Goal: Task Accomplishment & Management: Manage account settings

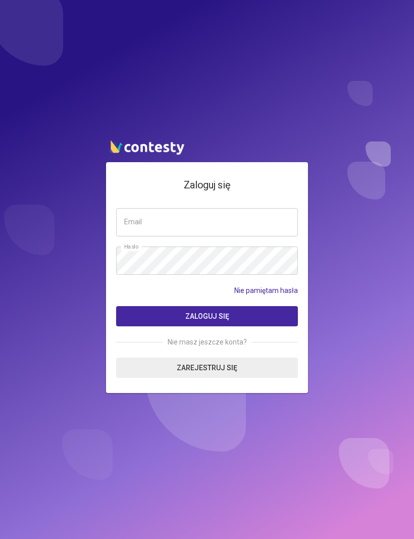
click at [261, 236] on input "email" at bounding box center [207, 222] width 182 height 28
click at [207, 326] on button "Zaloguj się" at bounding box center [207, 316] width 182 height 20
type input "**********"
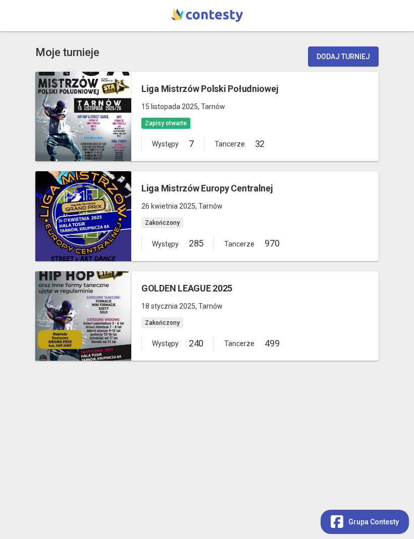
click at [97, 124] on div at bounding box center [83, 117] width 96 height 90
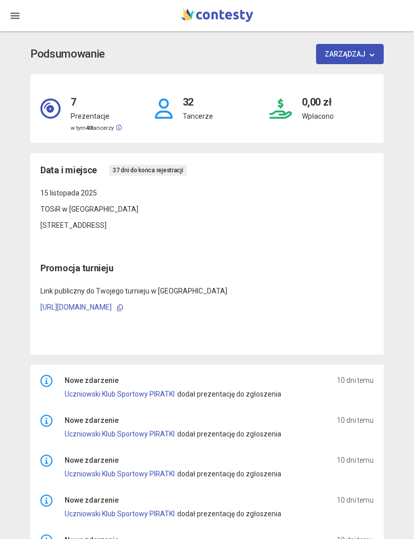
click at [23, 17] on button "button" at bounding box center [15, 15] width 20 height 31
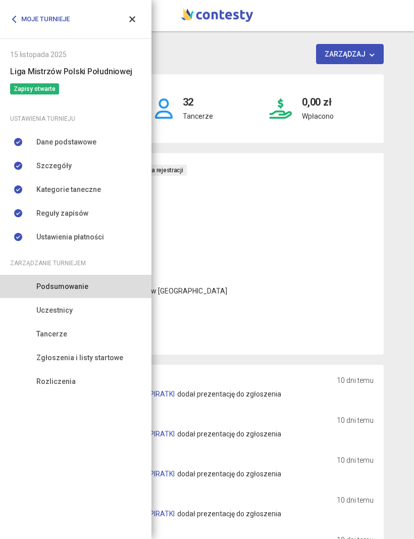
click at [94, 146] on link "Dane podstawowe" at bounding box center [75, 141] width 151 height 23
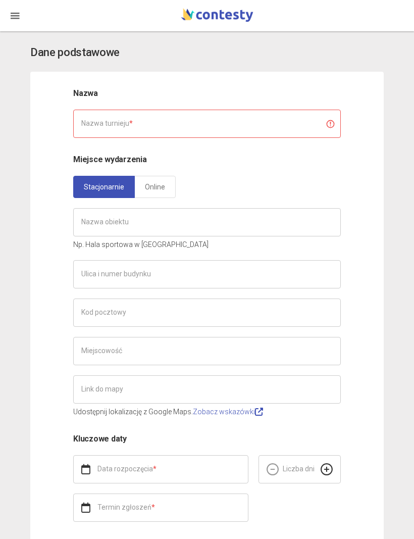
type input "**********"
type input "******"
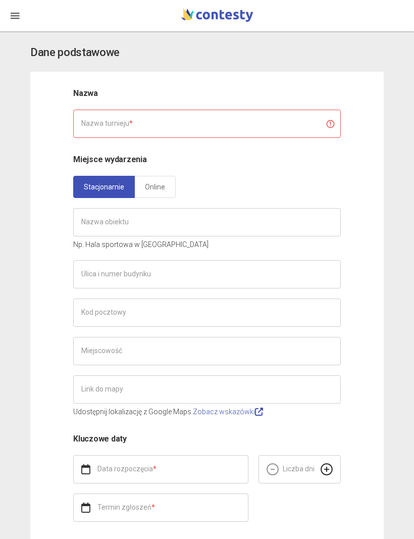
type input "**********"
type input "*"
type input "**********"
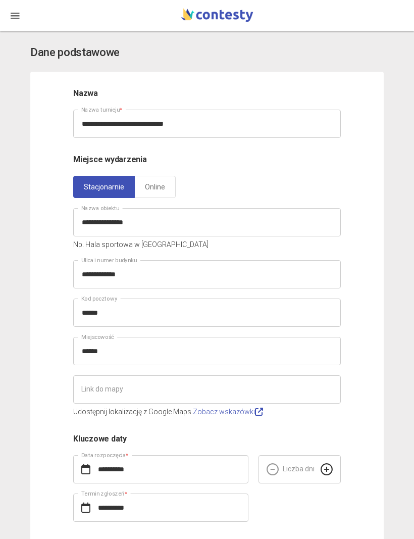
scroll to position [-1, 0]
click at [25, 19] on button "button" at bounding box center [15, 15] width 20 height 31
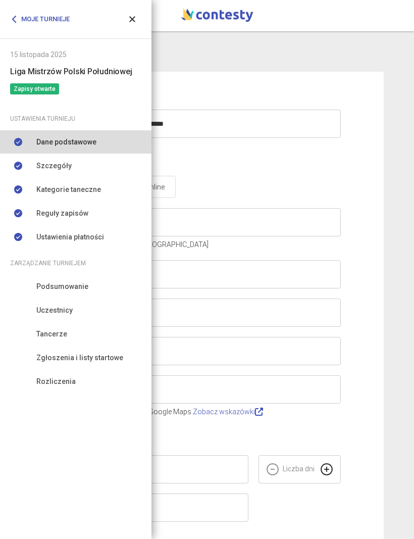
scroll to position [0, 0]
click at [90, 164] on link "Szczegóły" at bounding box center [75, 165] width 151 height 23
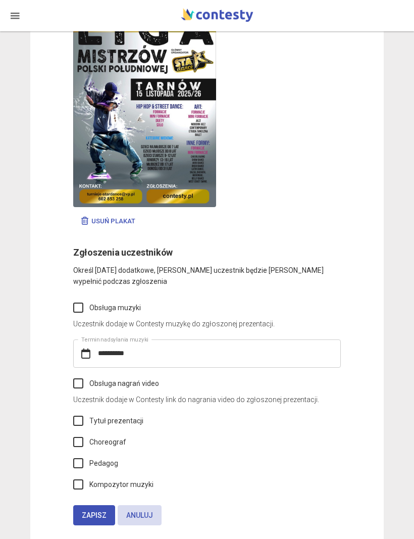
scroll to position [4710, 0]
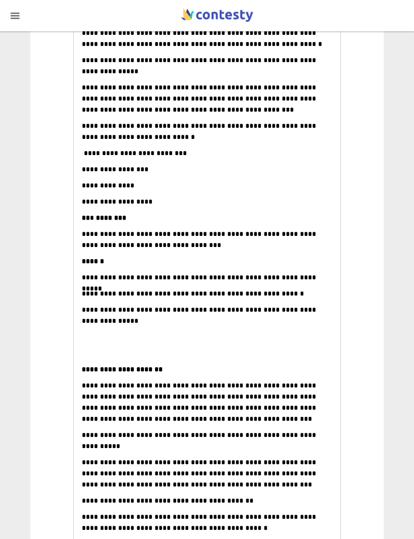
click at [22, 6] on button "button" at bounding box center [15, 15] width 20 height 31
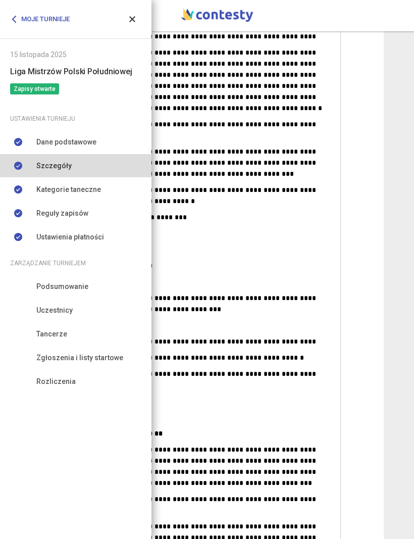
click at [111, 190] on link "Kategorie taneczne" at bounding box center [75, 189] width 151 height 23
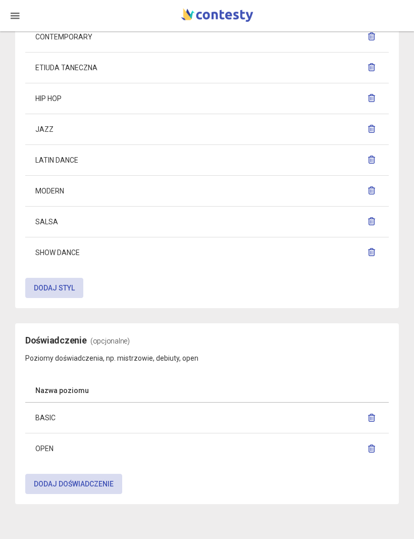
scroll to position [954, 0]
click at [14, 20] on icon "button" at bounding box center [15, 16] width 10 height 10
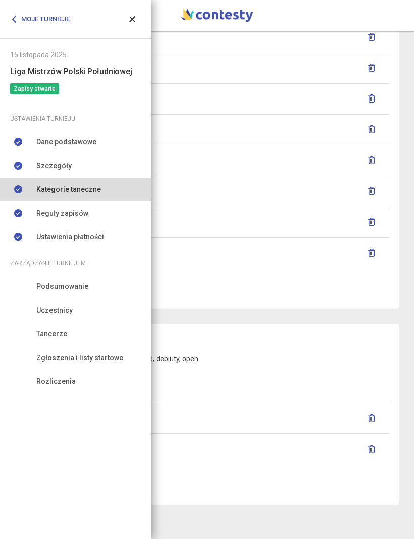
click at [96, 214] on link "Reguły zapisów" at bounding box center [75, 212] width 151 height 23
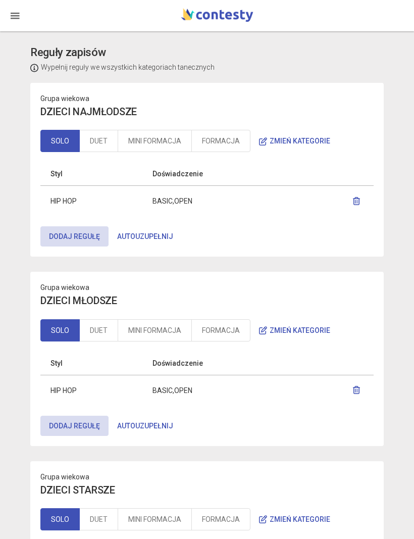
click at [113, 147] on link "DUET" at bounding box center [98, 141] width 39 height 22
click at [164, 136] on link "MINI FORMACJA" at bounding box center [155, 141] width 74 height 22
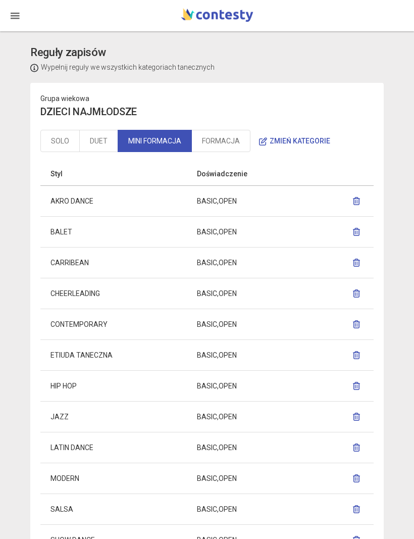
click at [225, 143] on link "FORMACJA" at bounding box center [220, 141] width 59 height 22
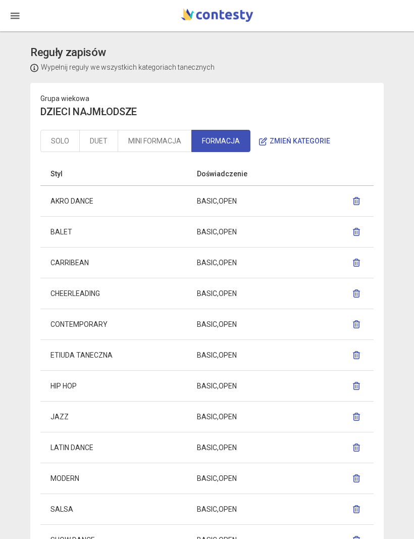
click at [67, 143] on link "SOLO" at bounding box center [59, 141] width 39 height 22
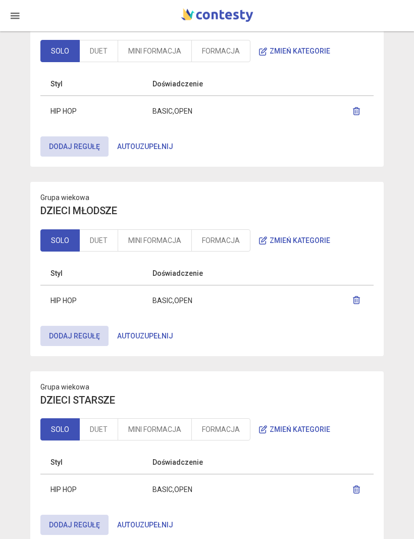
scroll to position [94, 0]
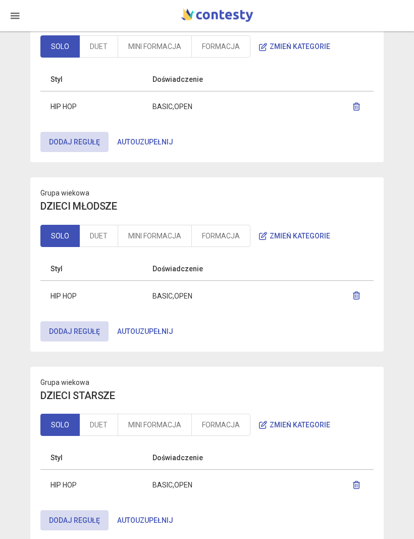
click at [102, 236] on link "DUET" at bounding box center [98, 236] width 39 height 22
click at [149, 237] on link "MINI FORMACJA" at bounding box center [155, 236] width 74 height 22
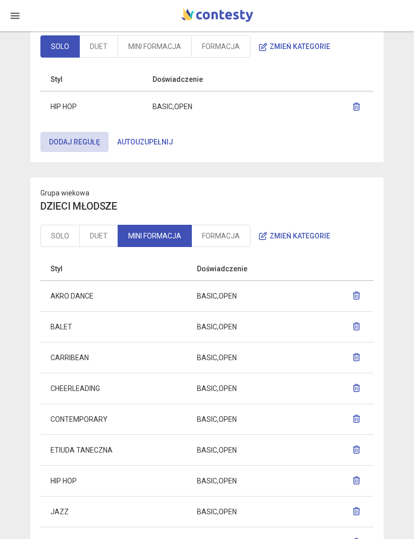
click at [235, 235] on link "FORMACJA" at bounding box center [220, 236] width 59 height 22
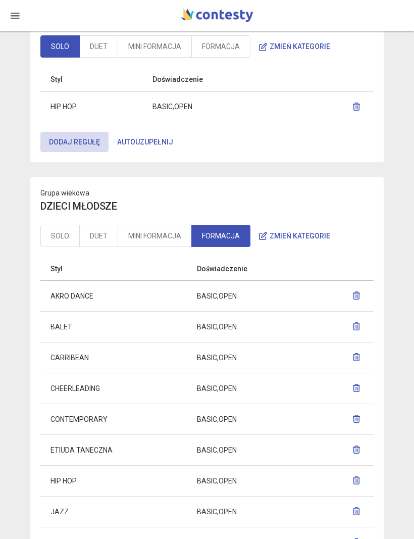
click at [167, 238] on link "MINI FORMACJA" at bounding box center [155, 236] width 74 height 22
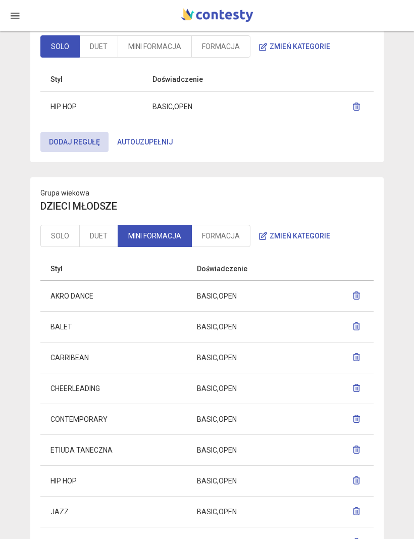
click at [232, 233] on link "FORMACJA" at bounding box center [220, 236] width 59 height 22
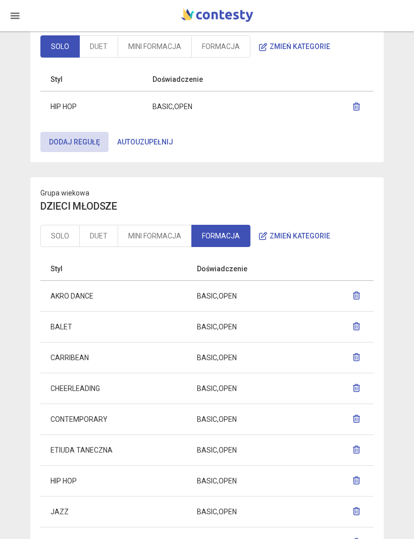
click at [58, 236] on link "SOLO" at bounding box center [59, 236] width 39 height 22
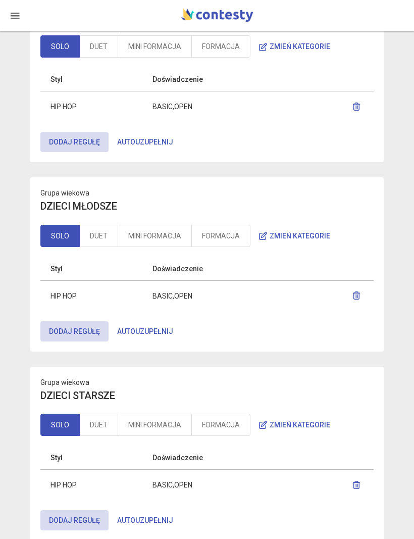
click at [108, 230] on link "DUET" at bounding box center [98, 236] width 39 height 22
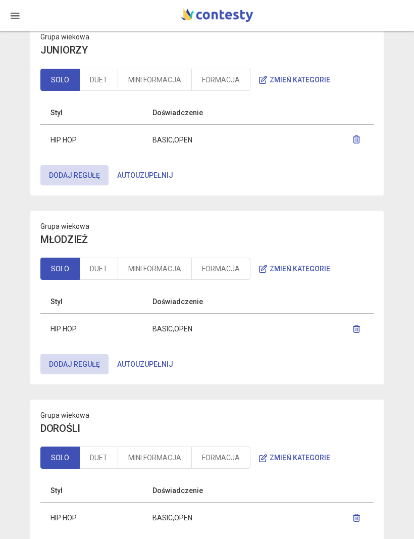
scroll to position [629, 0]
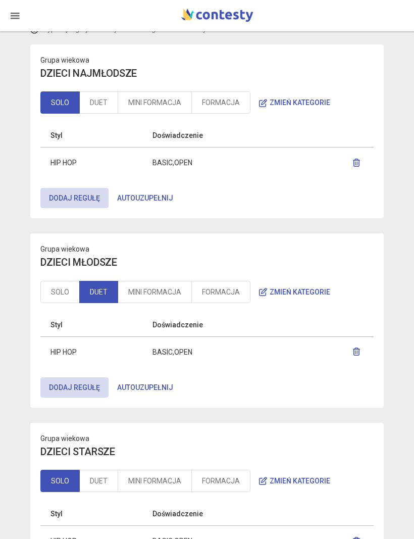
click at [20, 19] on button "button" at bounding box center [15, 15] width 20 height 31
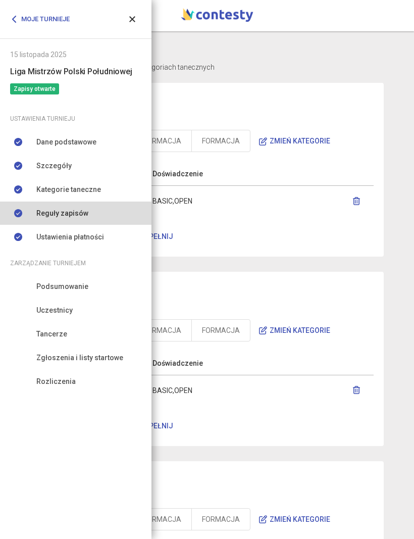
scroll to position [0, 0]
click at [110, 237] on link "Ustawienia płatności" at bounding box center [75, 236] width 151 height 23
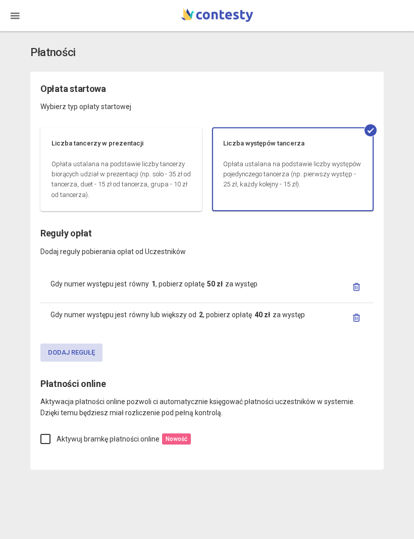
click at [21, 19] on button "button" at bounding box center [15, 15] width 20 height 31
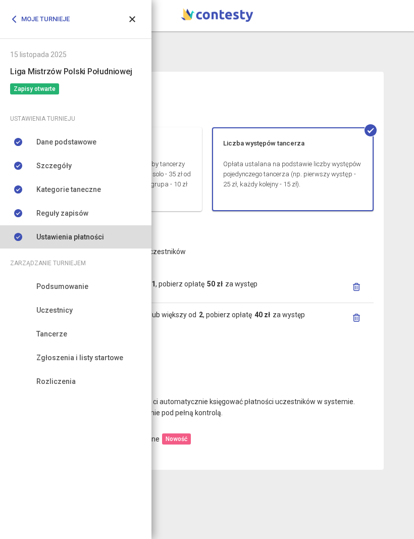
click at [89, 281] on link "Podsumowanie" at bounding box center [75, 286] width 151 height 23
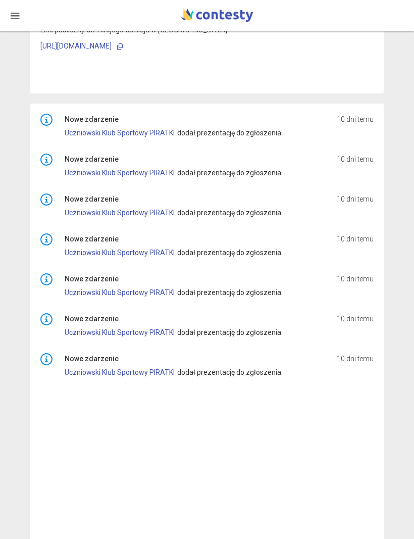
scroll to position [261, 0]
click at [158, 372] on link "Uczniowski Klub Sportowy PIRATKI" at bounding box center [120, 373] width 110 height 8
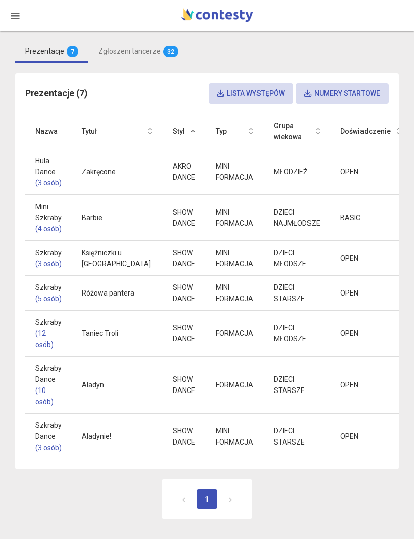
scroll to position [321, 0]
click at [14, 11] on icon "button" at bounding box center [15, 16] width 10 height 10
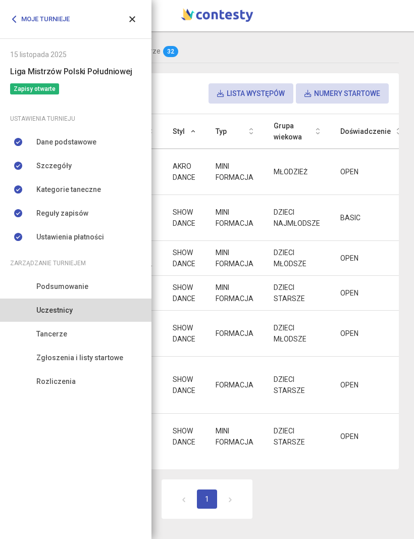
click at [46, 343] on link "Tancerze" at bounding box center [75, 333] width 151 height 23
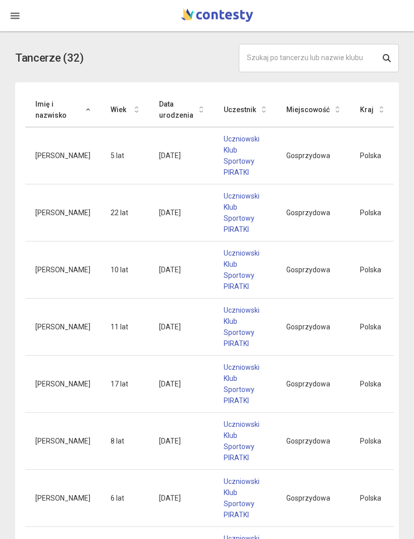
click at [22, 12] on button "button" at bounding box center [15, 15] width 20 height 31
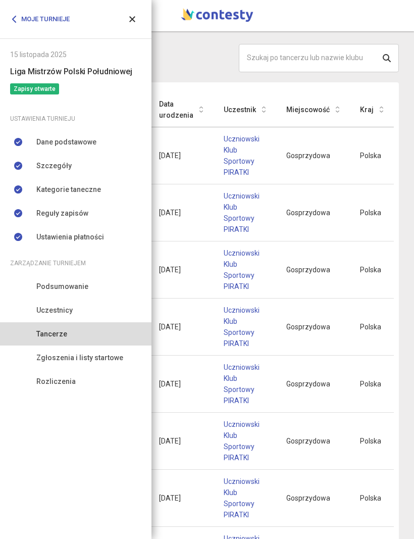
click at [53, 364] on link "Zgłoszenia i listy startowe" at bounding box center [75, 357] width 151 height 23
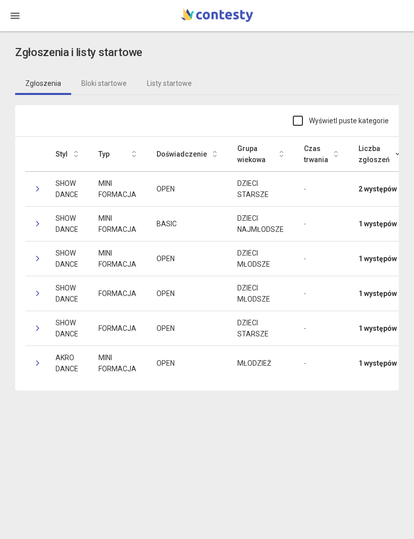
click at [112, 79] on link "Bloki startowe" at bounding box center [104, 83] width 66 height 23
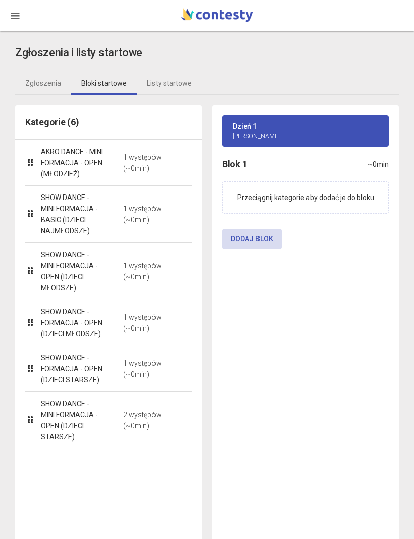
click at [13, 13] on icon "button" at bounding box center [15, 16] width 10 height 10
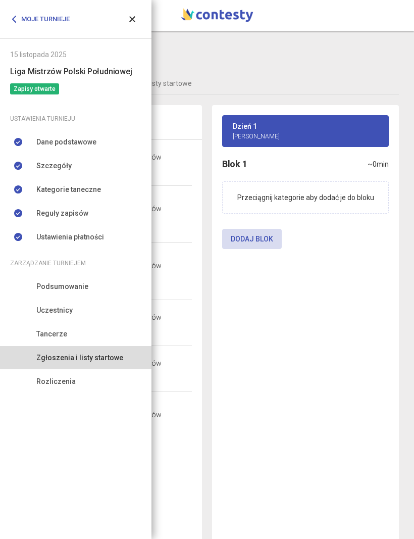
click at [42, 382] on span "Rozliczenia" at bounding box center [55, 381] width 39 height 11
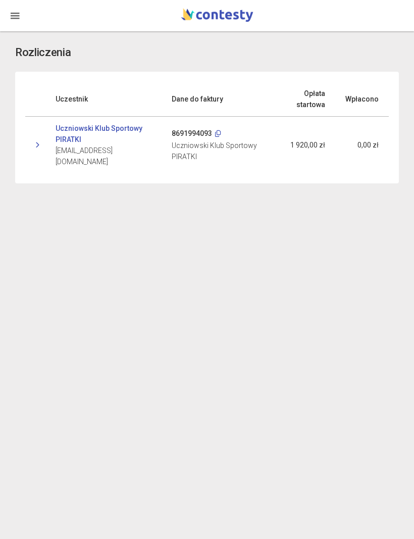
click at [21, 10] on button "button" at bounding box center [15, 15] width 20 height 31
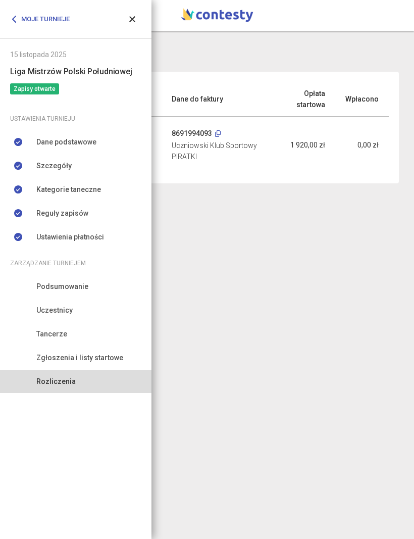
click at [23, 21] on link "Moje turnieje" at bounding box center [43, 19] width 67 height 18
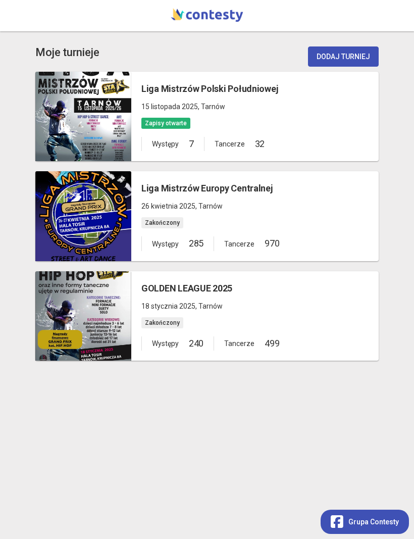
click at [93, 242] on div at bounding box center [83, 216] width 96 height 90
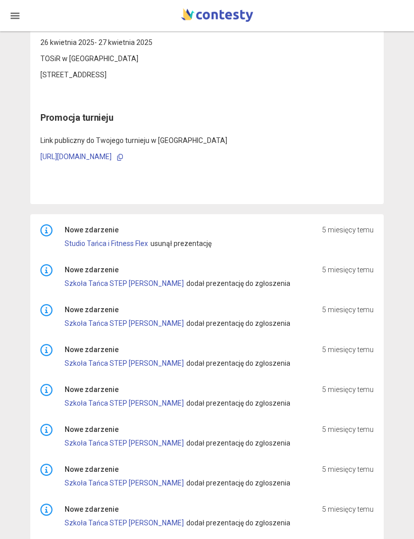
scroll to position [151, 0]
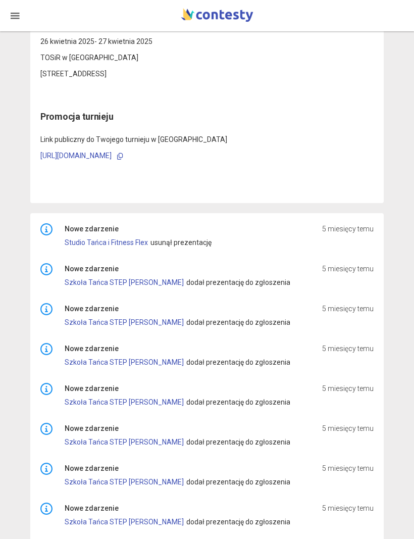
click at [129, 284] on link "Szkoła Tańca STEP [PERSON_NAME]" at bounding box center [124, 282] width 119 height 8
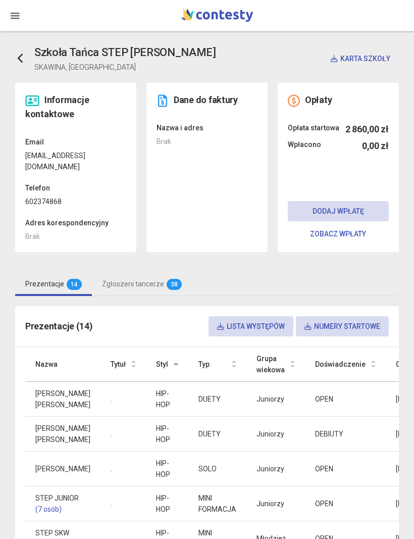
click at [15, 21] on button "button" at bounding box center [15, 15] width 20 height 31
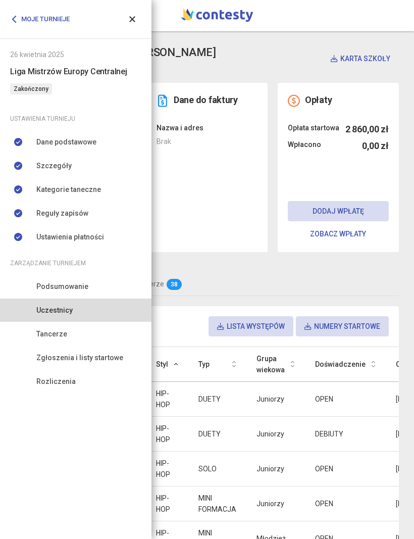
click at [102, 187] on link "Kategorie taneczne" at bounding box center [75, 189] width 151 height 23
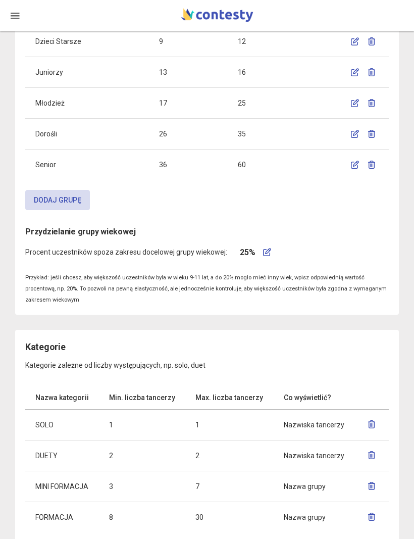
click at [13, 18] on icon "button" at bounding box center [15, 16] width 10 height 10
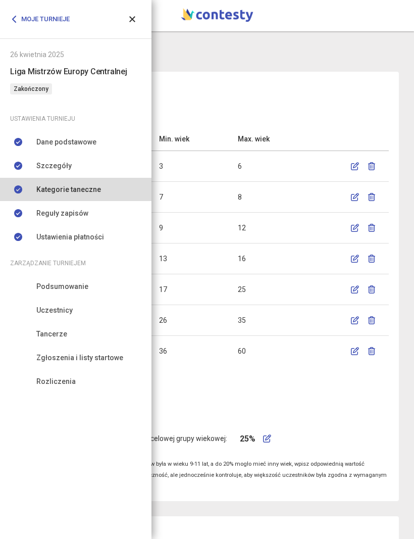
click at [68, 334] on link "Tancerze" at bounding box center [75, 333] width 151 height 23
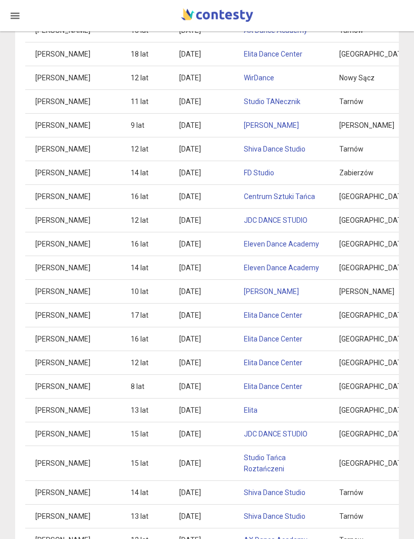
click at [17, 25] on button "button" at bounding box center [15, 15] width 20 height 31
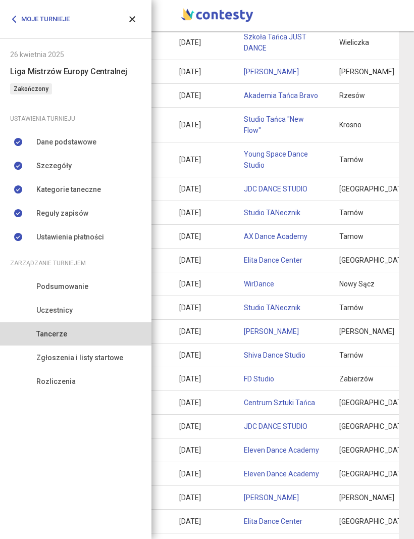
click at [126, 361] on link "Zgłoszenia i listy startowe" at bounding box center [75, 357] width 151 height 23
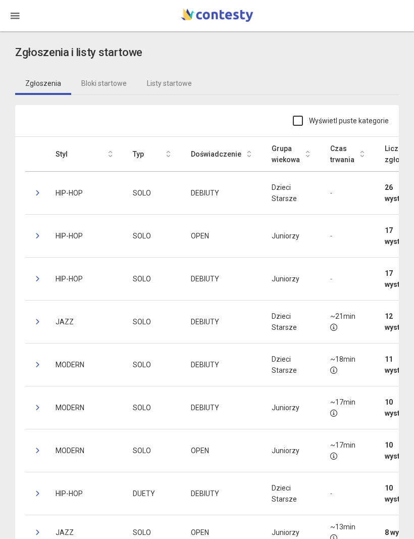
click at [112, 88] on link "Bloki startowe" at bounding box center [104, 83] width 66 height 23
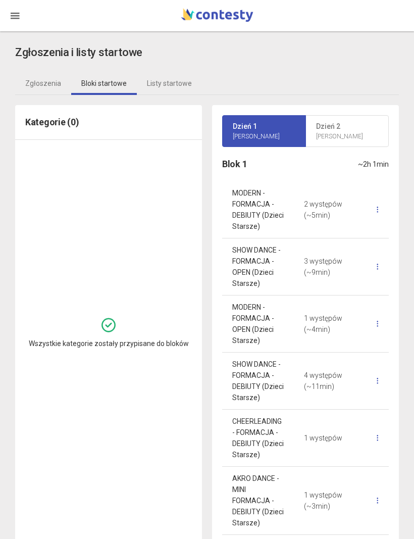
click at [352, 134] on p "[PERSON_NAME]" at bounding box center [347, 137] width 63 height 10
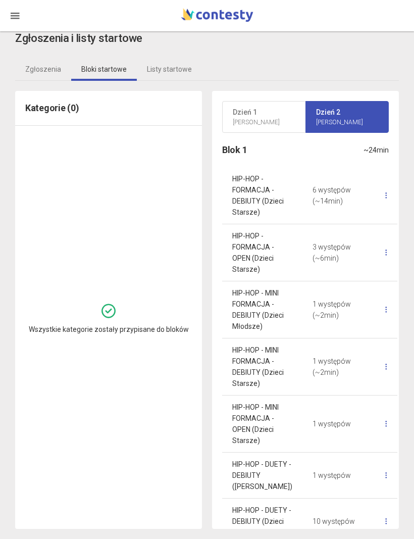
scroll to position [47, 0]
click at [172, 58] on link "Listy startowe" at bounding box center [169, 69] width 65 height 23
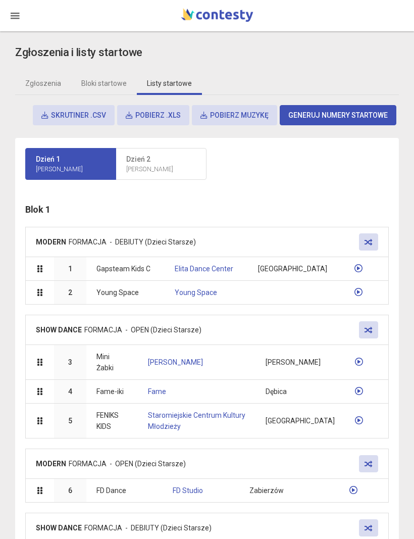
click at [50, 119] on button "Skrutiner .csv" at bounding box center [74, 115] width 82 height 20
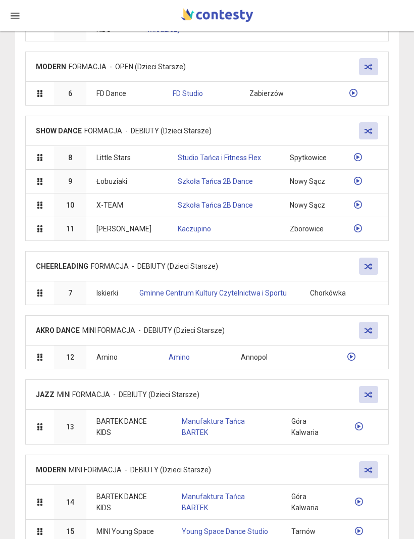
scroll to position [393, 0]
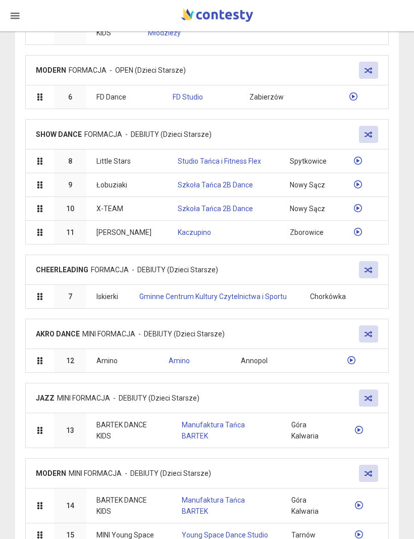
click at [366, 220] on td at bounding box center [359, 232] width 36 height 24
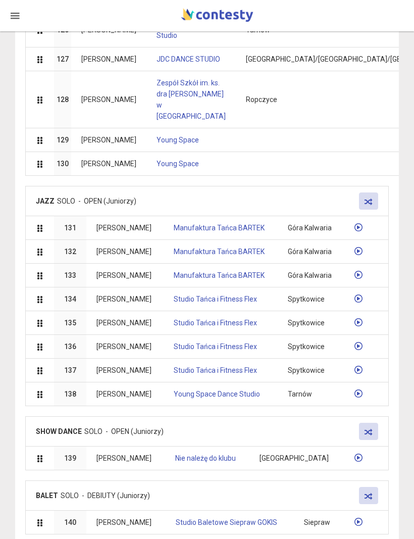
click at [19, 14] on icon "button" at bounding box center [15, 16] width 10 height 10
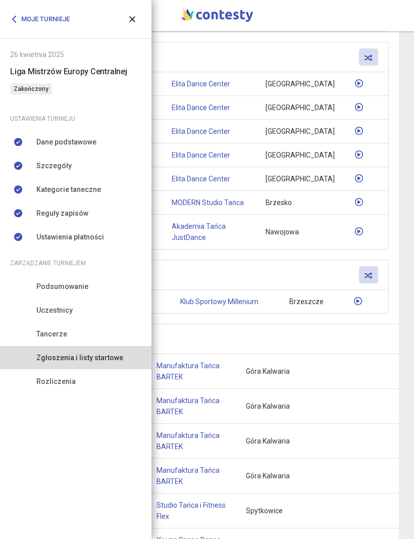
click at [91, 376] on link "Rozliczenia" at bounding box center [75, 381] width 151 height 23
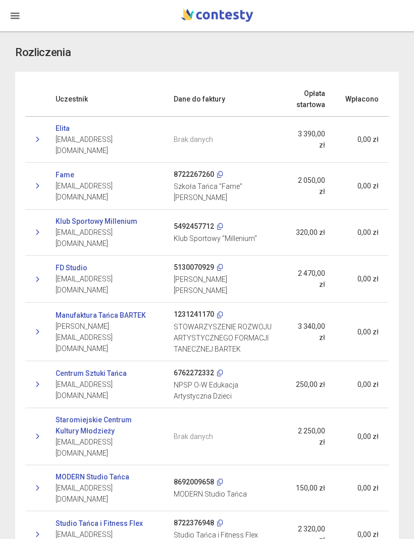
scroll to position [-1, 0]
click at [19, 12] on icon "button" at bounding box center [15, 16] width 10 height 10
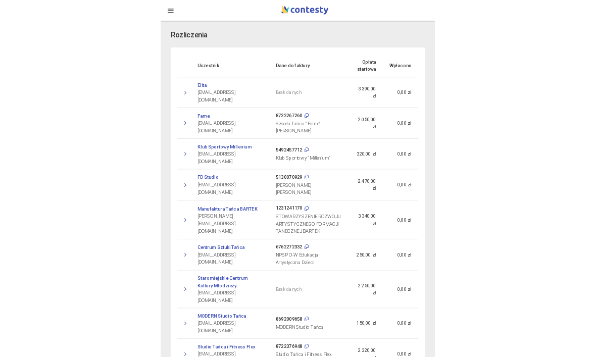
scroll to position [0, 0]
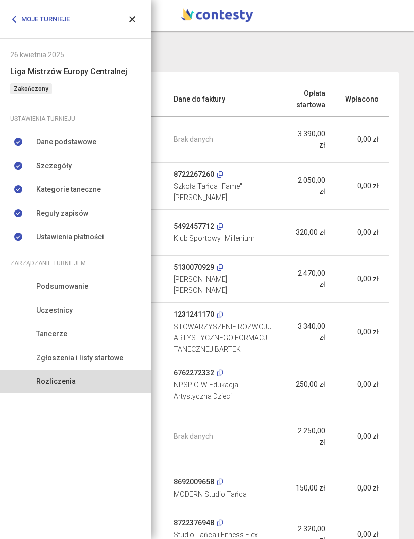
click at [133, 21] on icon "button" at bounding box center [132, 19] width 8 height 8
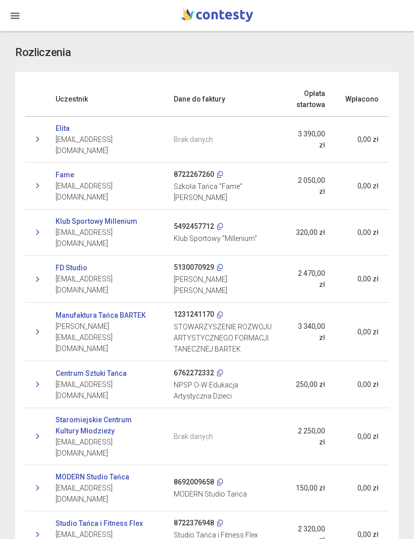
click at [24, 13] on button "button" at bounding box center [15, 15] width 20 height 31
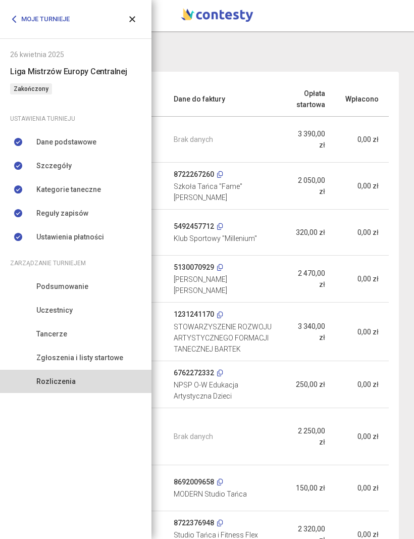
click at [130, 26] on button "button" at bounding box center [132, 19] width 18 height 18
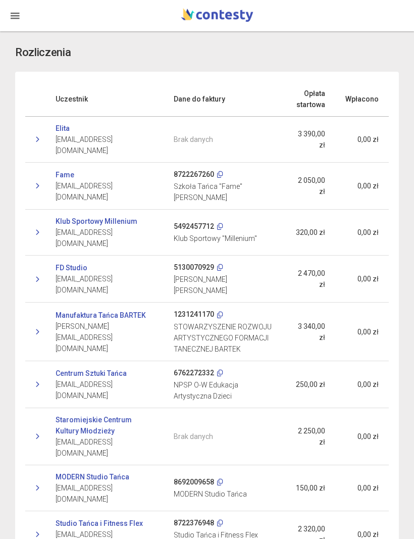
click at [18, 14] on icon "button" at bounding box center [15, 16] width 10 height 10
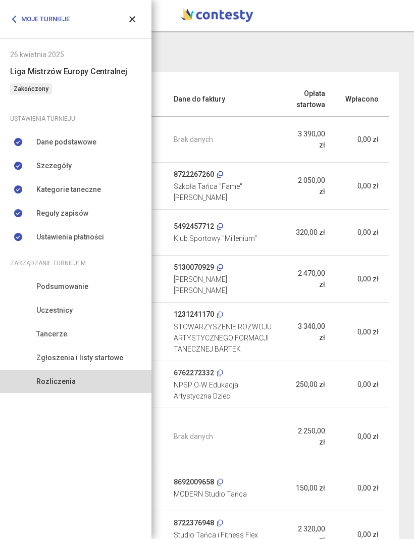
click at [42, 18] on link "Moje turnieje" at bounding box center [43, 19] width 67 height 18
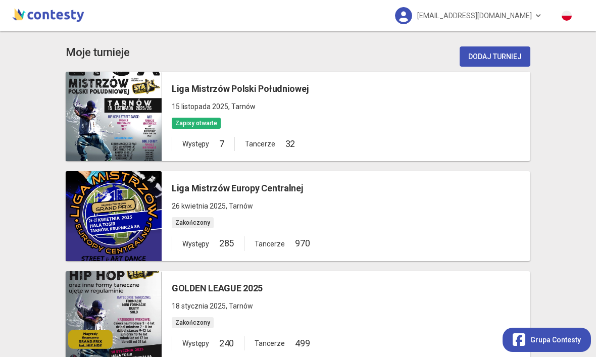
click at [107, 228] on div at bounding box center [114, 216] width 96 height 90
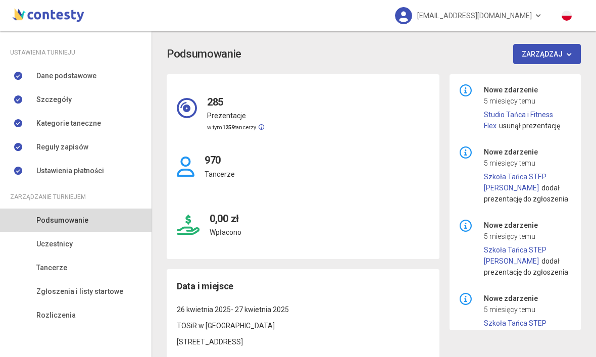
scroll to position [97, 0]
click at [43, 245] on span "Uczestnicy" at bounding box center [54, 244] width 36 height 11
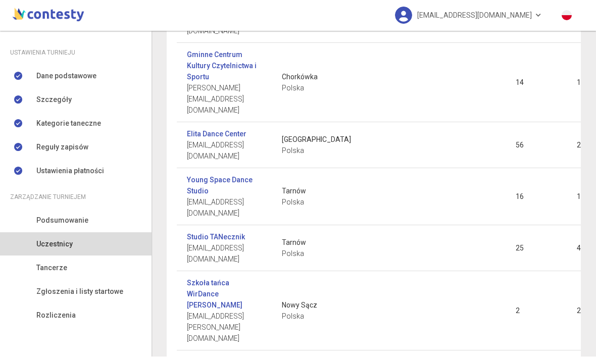
scroll to position [1504, 0]
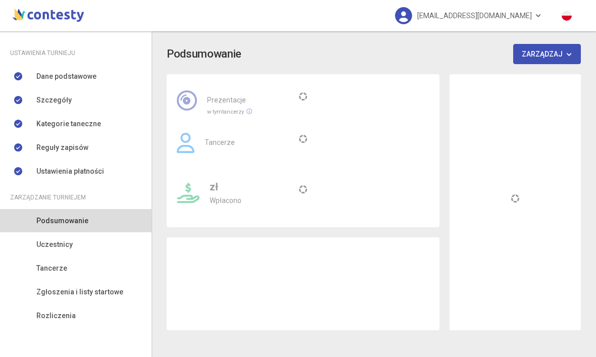
scroll to position [17, 0]
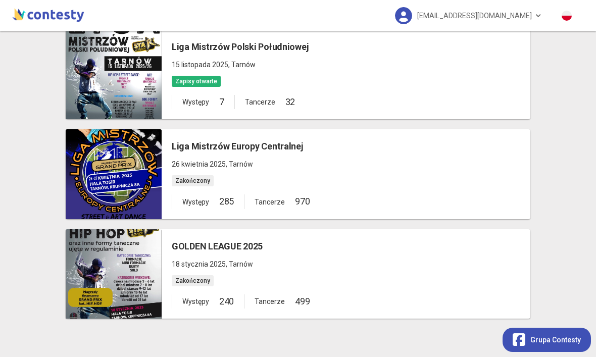
scroll to position [41, 0]
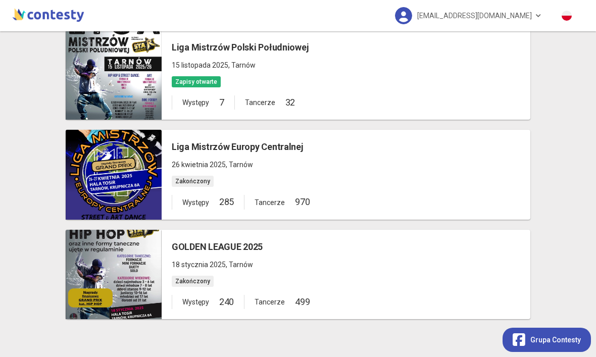
click at [121, 298] on div at bounding box center [114, 275] width 96 height 90
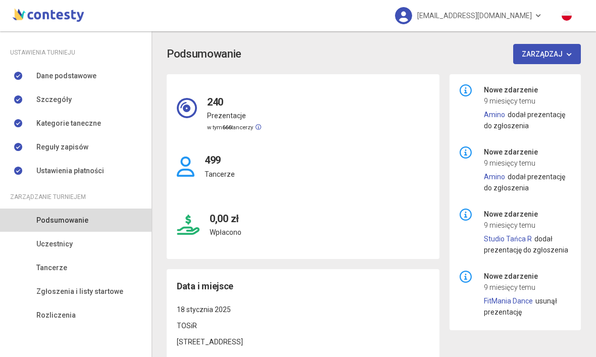
scroll to position [97, 0]
click at [54, 245] on span "Uczestnicy" at bounding box center [54, 244] width 36 height 11
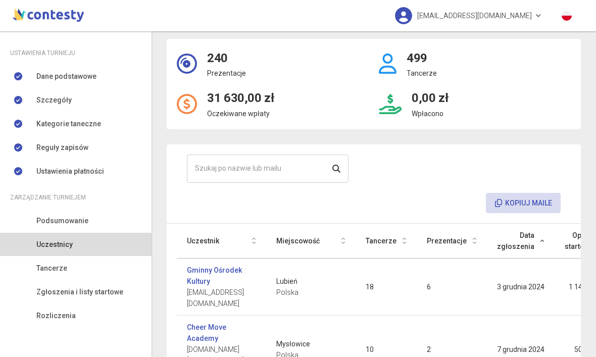
scroll to position [27, 0]
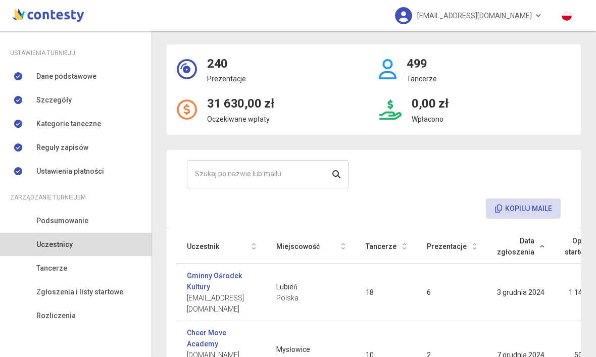
scroll to position [17, 0]
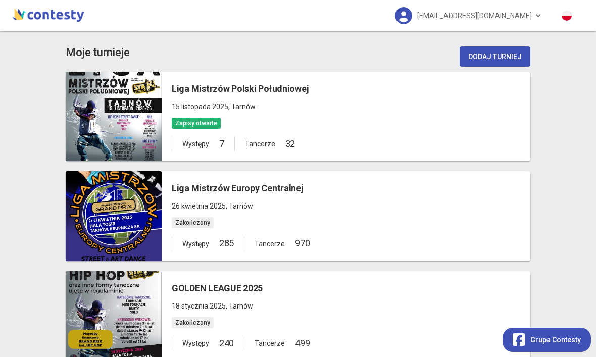
click at [104, 217] on div at bounding box center [114, 216] width 96 height 90
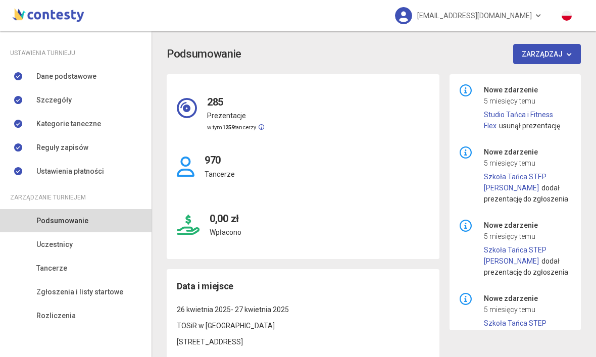
scroll to position [97, 0]
click at [49, 250] on link "Uczestnicy" at bounding box center [75, 244] width 151 height 23
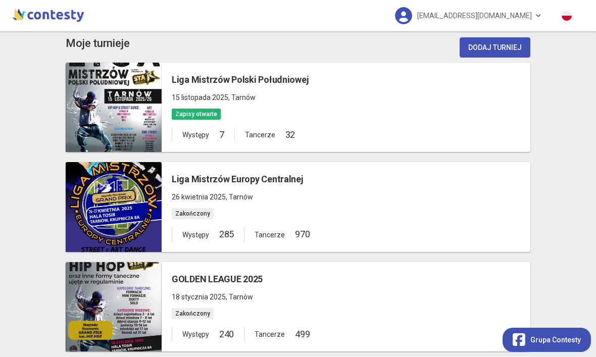
scroll to position [9, 0]
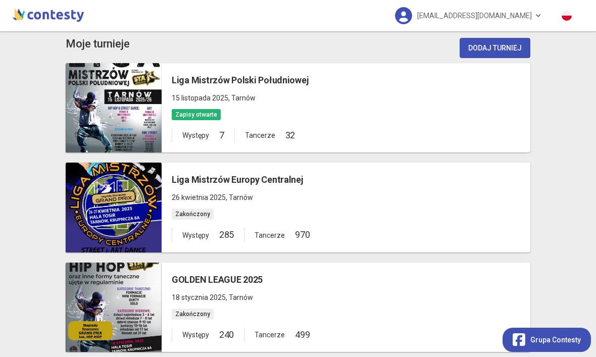
click at [93, 129] on div at bounding box center [114, 108] width 96 height 90
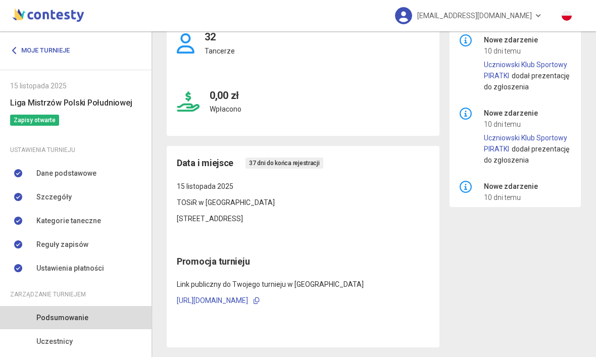
scroll to position [123, 0]
click at [50, 162] on link "Dane podstawowe" at bounding box center [75, 173] width 151 height 23
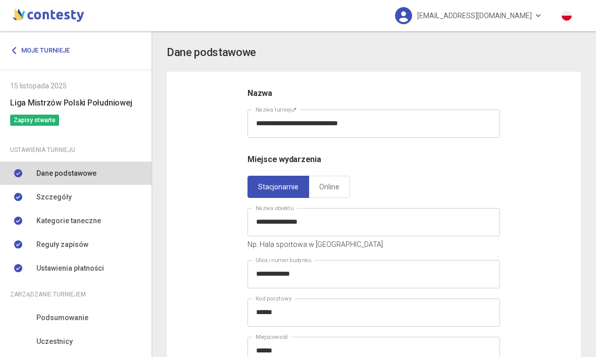
click at [48, 196] on span "Szczegóły" at bounding box center [53, 196] width 35 height 11
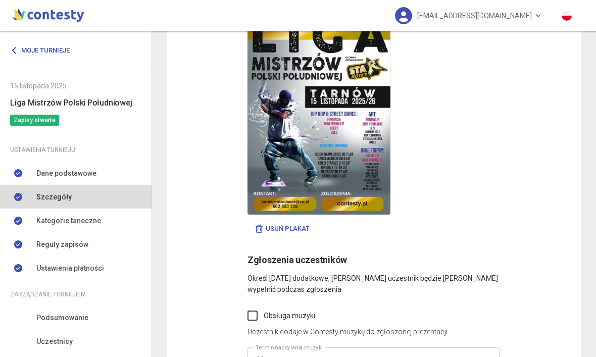
scroll to position [4769, 0]
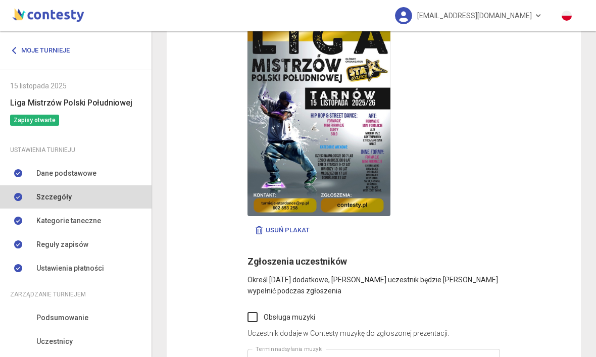
click at [364, 185] on img at bounding box center [318, 115] width 143 height 202
click at [372, 171] on img at bounding box center [318, 115] width 143 height 202
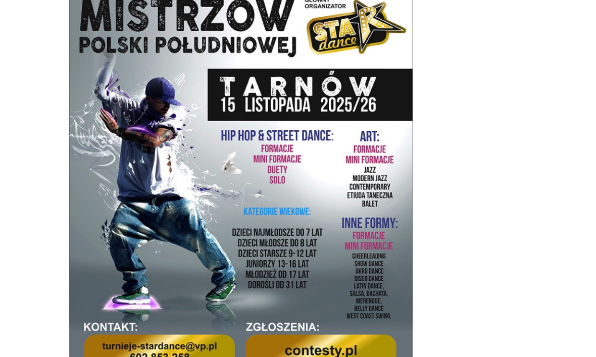
scroll to position [4745, 0]
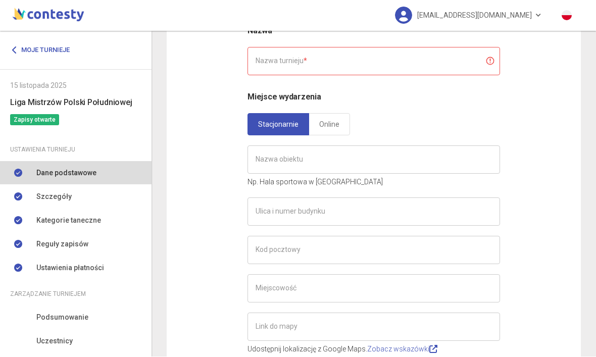
type input "**********"
type input "******"
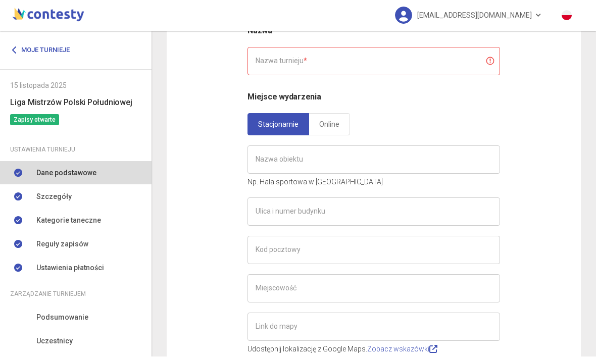
type input "**********"
type input "*"
type input "**********"
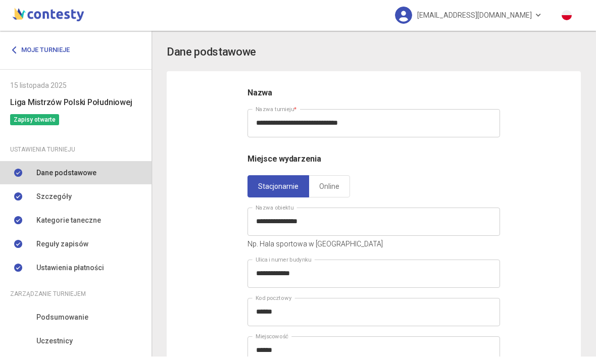
click at [15, 47] on icon at bounding box center [15, 50] width 8 height 8
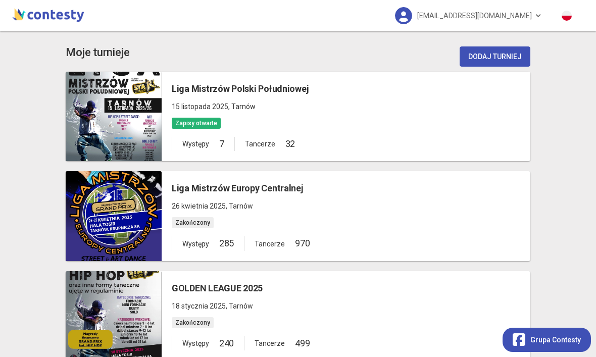
click at [142, 222] on div at bounding box center [114, 216] width 96 height 90
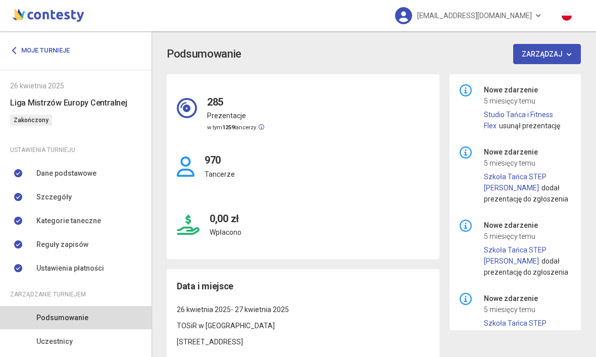
click at [62, 196] on span "Szczegóły" at bounding box center [53, 196] width 35 height 11
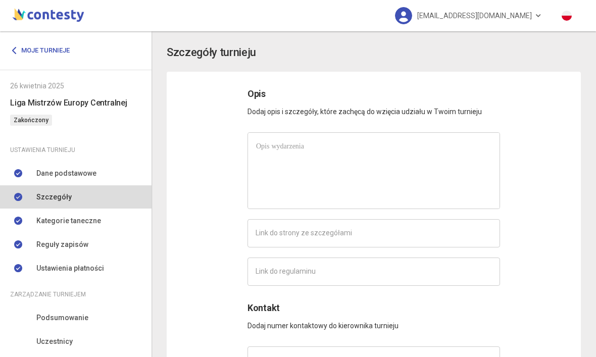
type input "**********"
type input "*********"
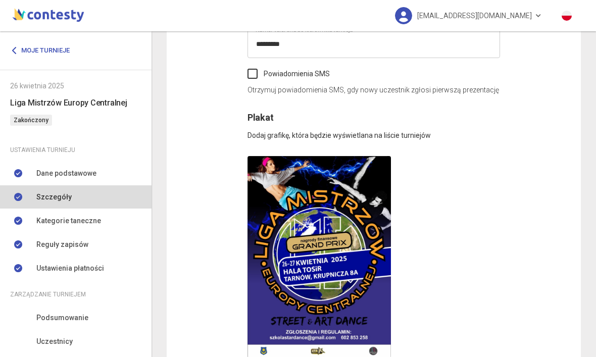
scroll to position [4986, 0]
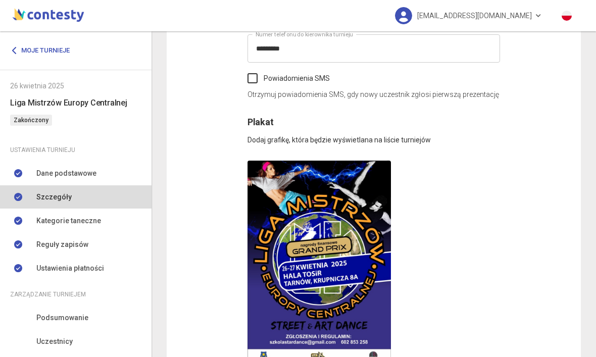
click at [353, 247] on img at bounding box center [318, 262] width 143 height 202
click at [301, 322] on img at bounding box center [318, 262] width 143 height 202
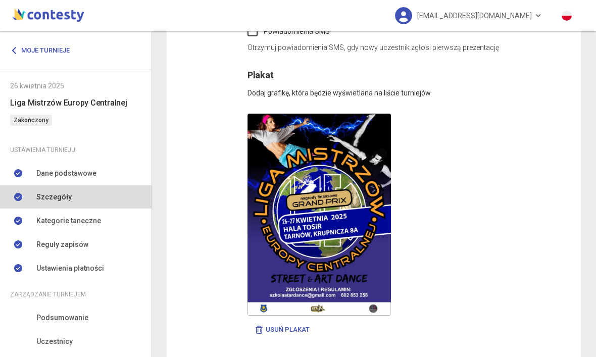
scroll to position [5032, 0]
